Goal: Information Seeking & Learning: Learn about a topic

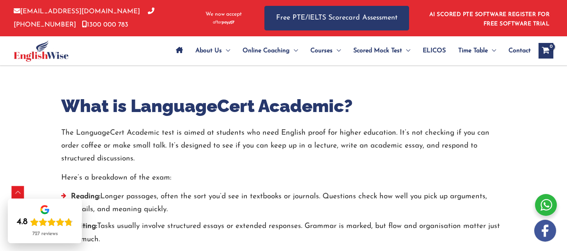
scroll to position [312, 0]
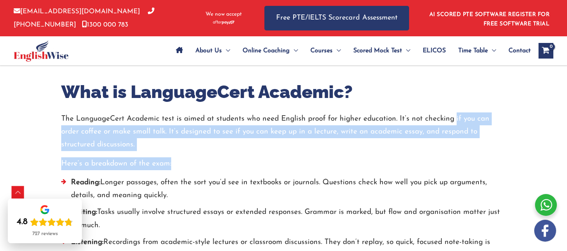
drag, startPoint x: 453, startPoint y: 114, endPoint x: 449, endPoint y: 153, distance: 38.9
click at [449, 153] on div "The LanguageCert Academic test is aimed at students who need English proof for …" at bounding box center [283, 215] width 444 height 207
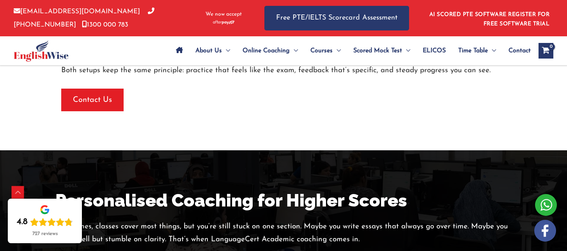
scroll to position [1598, 0]
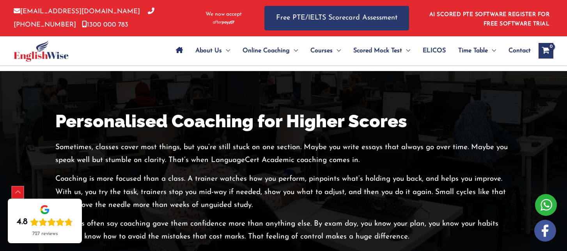
click at [15, 193] on div "Scroll to Top" at bounding box center [18, 192] width 12 height 12
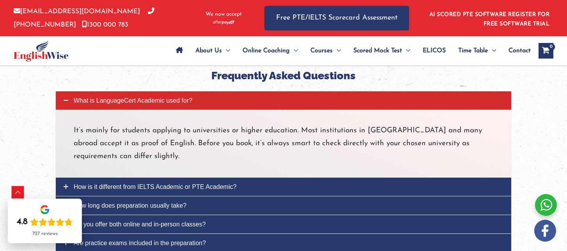
scroll to position [2650, 0]
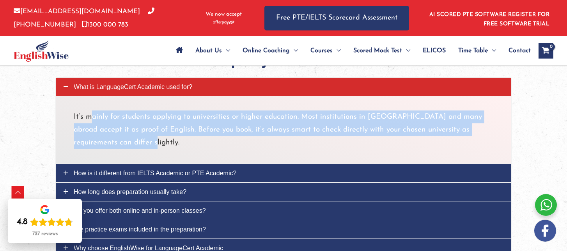
drag, startPoint x: 94, startPoint y: 126, endPoint x: 501, endPoint y: 147, distance: 407.0
click at [501, 147] on div "It’s mainly for students applying to universities or higher education. Most ins…" at bounding box center [283, 130] width 456 height 68
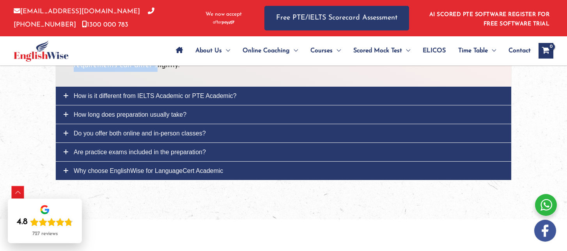
scroll to position [2728, 0]
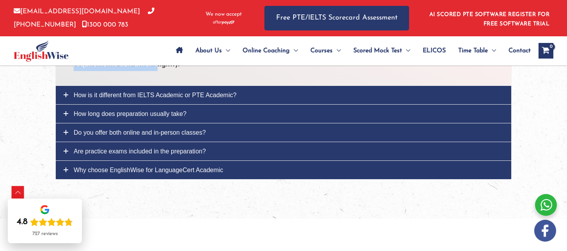
click at [269, 104] on link "How is it different from IELTS Academic or PTE Academic?" at bounding box center [283, 95] width 455 height 18
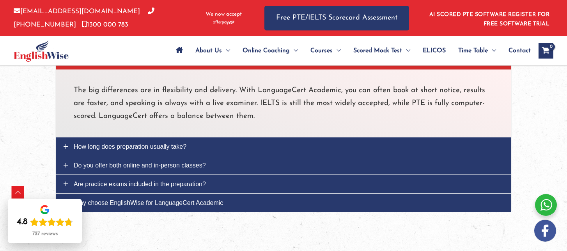
scroll to position [2650, 0]
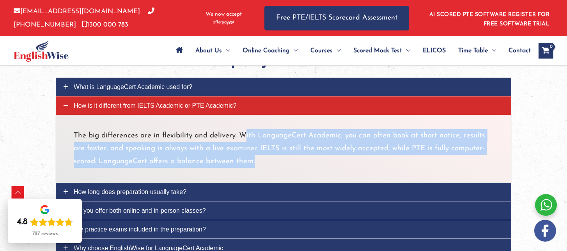
drag, startPoint x: 246, startPoint y: 142, endPoint x: 276, endPoint y: 165, distance: 37.3
click at [276, 165] on p "The big differences are in flexibility and delivery. With LanguageCert Academic…" at bounding box center [283, 148] width 419 height 39
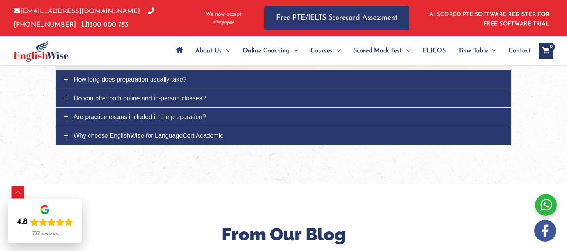
scroll to position [2767, 0]
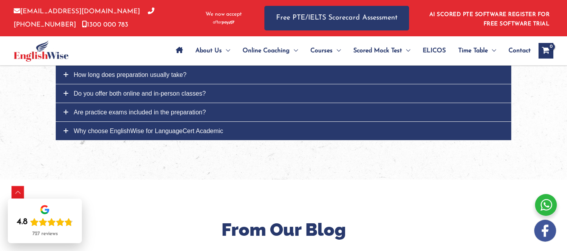
click at [160, 78] on span "How long does preparation usually take?" at bounding box center [130, 74] width 113 height 7
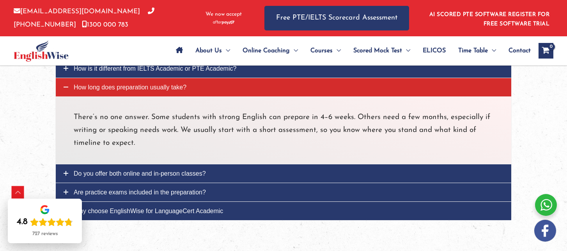
scroll to position [2678, 0]
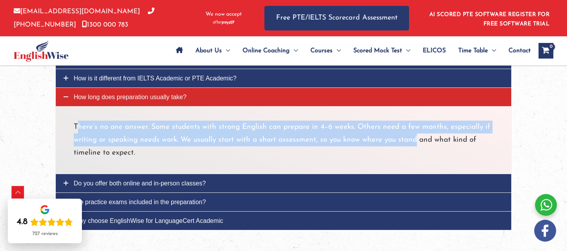
drag, startPoint x: 76, startPoint y: 134, endPoint x: 416, endPoint y: 150, distance: 340.3
click at [416, 150] on p "There’s no one answer. Some students with strong English can prepare in 4–6 wee…" at bounding box center [283, 139] width 419 height 39
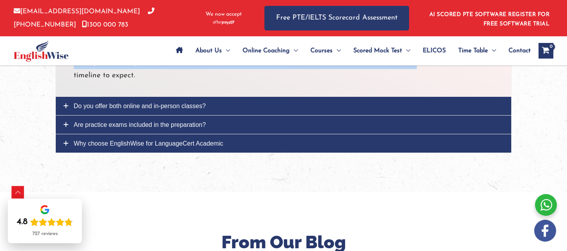
scroll to position [2756, 0]
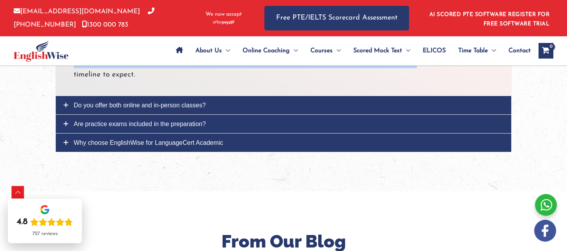
click at [225, 109] on link "Do you offer both online and in-person classes?" at bounding box center [283, 105] width 455 height 18
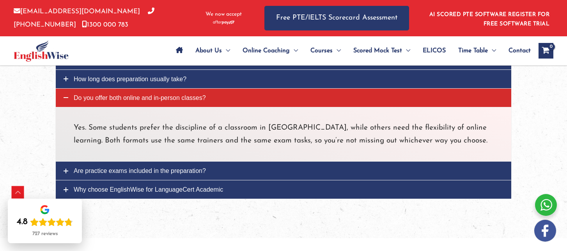
scroll to position [2678, 0]
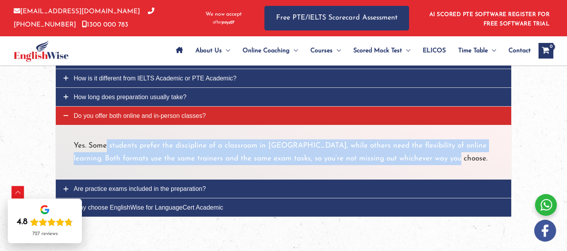
drag, startPoint x: 107, startPoint y: 155, endPoint x: 463, endPoint y: 171, distance: 357.0
click at [463, 165] on p "Yes. Some students prefer the discipline of a classroom in [GEOGRAPHIC_DATA], w…" at bounding box center [283, 152] width 419 height 26
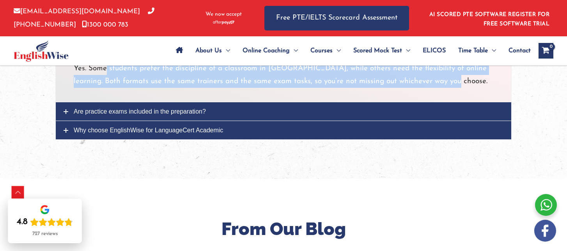
scroll to position [2756, 0]
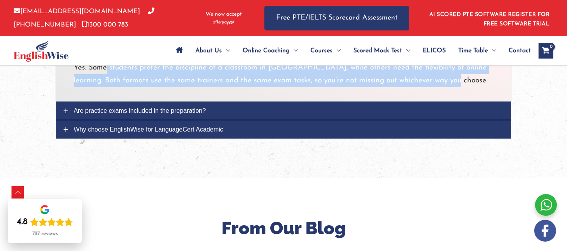
click at [217, 118] on link "Are practice exams included in the preparation?" at bounding box center [283, 110] width 455 height 18
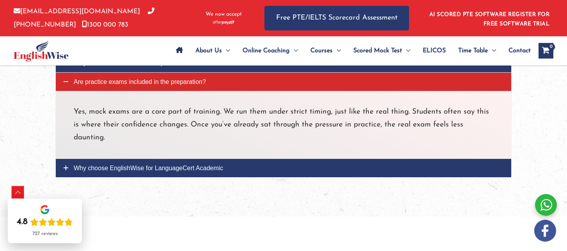
scroll to position [2717, 0]
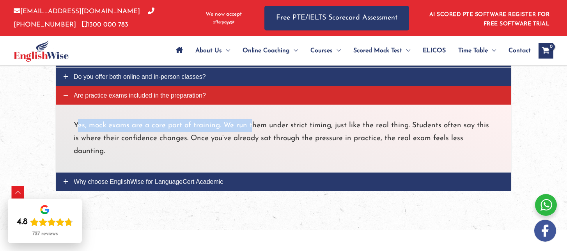
drag, startPoint x: 80, startPoint y: 132, endPoint x: 251, endPoint y: 130, distance: 171.1
click at [251, 129] on p "Yes, mock exams are a core part of training. We run them under strict timing, j…" at bounding box center [283, 138] width 419 height 39
click at [229, 173] on link "Why choose EnglishWise for LanguageCert Academic" at bounding box center [283, 181] width 455 height 18
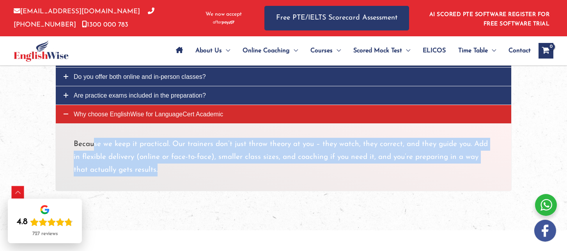
drag, startPoint x: 104, startPoint y: 153, endPoint x: 271, endPoint y: 183, distance: 169.6
click at [271, 177] on p "Because we keep it practical. Our trainers don’t just throw theory at you – the…" at bounding box center [283, 157] width 419 height 39
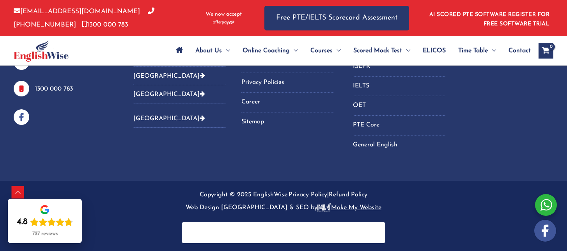
scroll to position [3580, 0]
